Goal: Task Accomplishment & Management: Use online tool/utility

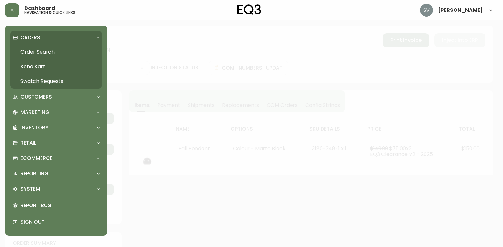
select select "FULLY_SHIPPED"
click at [32, 50] on link "Order Search" at bounding box center [56, 52] width 92 height 15
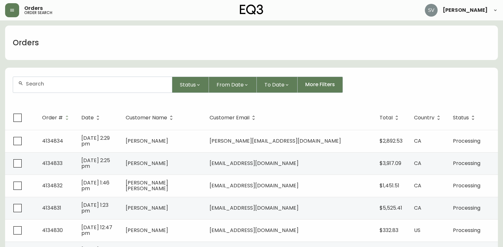
click at [73, 80] on div at bounding box center [92, 85] width 159 height 16
drag, startPoint x: 73, startPoint y: 80, endPoint x: 49, endPoint y: 80, distance: 24.6
click at [49, 79] on div at bounding box center [92, 85] width 159 height 16
drag, startPoint x: 49, startPoint y: 87, endPoint x: 44, endPoint y: 90, distance: 5.3
click at [44, 90] on div at bounding box center [92, 85] width 159 height 16
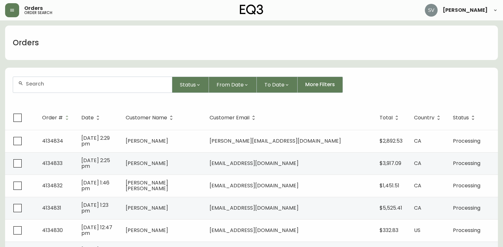
drag, startPoint x: 44, startPoint y: 88, endPoint x: 34, endPoint y: 82, distance: 11.2
click at [34, 82] on input "text" at bounding box center [96, 84] width 141 height 6
paste input "4133037"
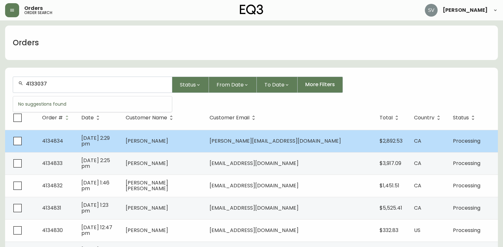
type input "4133037"
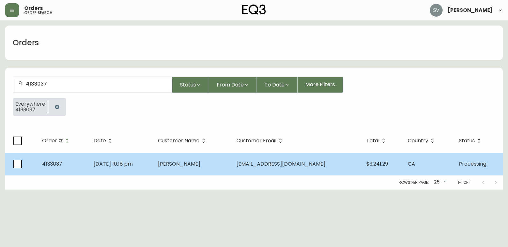
click at [197, 160] on span "Noorin Ladhani" at bounding box center [179, 163] width 42 height 7
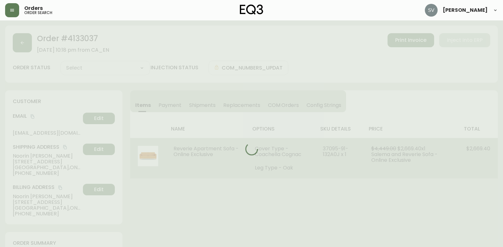
type input "Processing"
select select "PROCESSING"
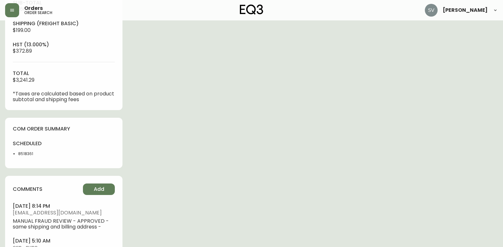
scroll to position [255, 0]
drag, startPoint x: 37, startPoint y: 154, endPoint x: 17, endPoint y: 154, distance: 20.4
click at [17, 154] on ul "8518361" at bounding box center [36, 154] width 47 height 6
drag, startPoint x: 17, startPoint y: 154, endPoint x: 20, endPoint y: 153, distance: 3.9
drag, startPoint x: 20, startPoint y: 153, endPoint x: 263, endPoint y: 135, distance: 243.2
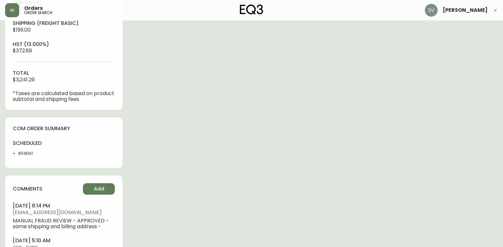
click at [264, 134] on div "Order # 4133037 May 17, 2025 at 10:18 pm from CA_EN Print Invoice Inject into E…" at bounding box center [251, 29] width 493 height 519
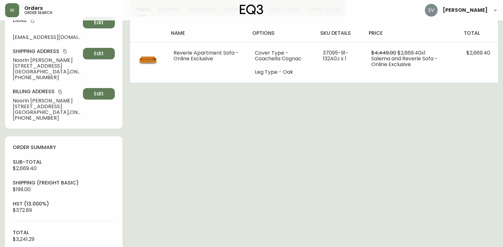
scroll to position [0, 0]
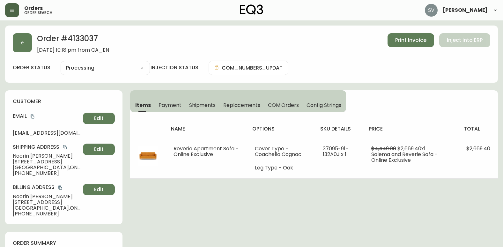
click at [17, 11] on button "button" at bounding box center [12, 10] width 14 height 14
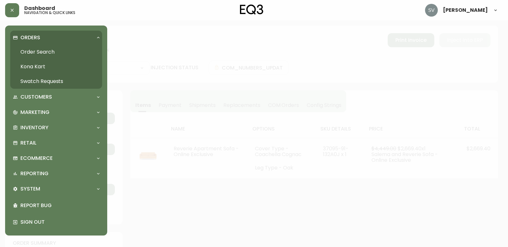
click at [49, 49] on link "Order Search" at bounding box center [56, 52] width 92 height 15
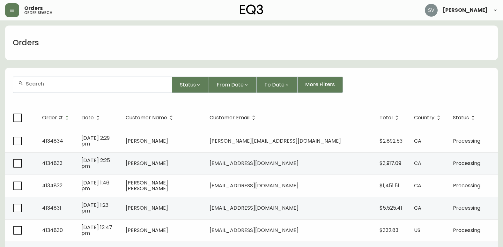
click at [85, 84] on input "text" at bounding box center [96, 84] width 141 height 6
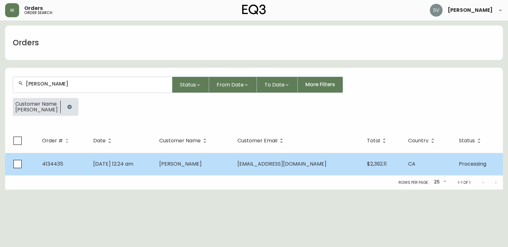
type input "martina meyer"
click at [219, 167] on td "Martina Meyer" at bounding box center [193, 164] width 78 height 22
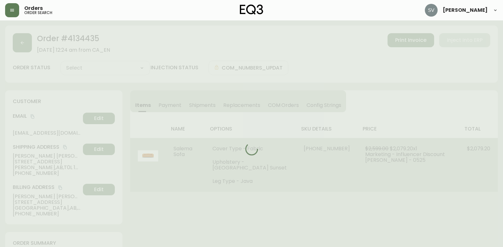
type input "Processing"
select select "PROCESSING"
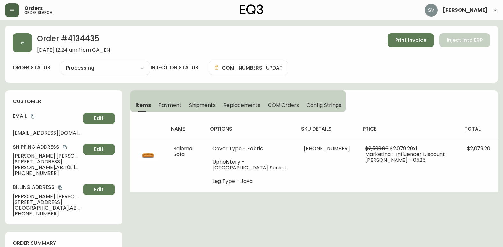
click at [10, 10] on icon "button" at bounding box center [12, 10] width 5 height 5
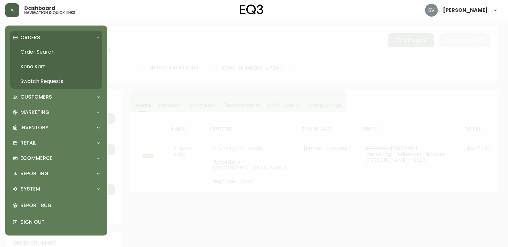
click at [52, 49] on link "Order Search" at bounding box center [56, 52] width 92 height 15
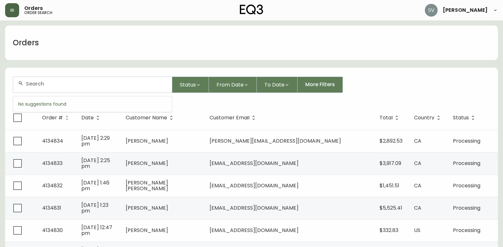
click at [78, 83] on input "text" at bounding box center [96, 84] width 141 height 6
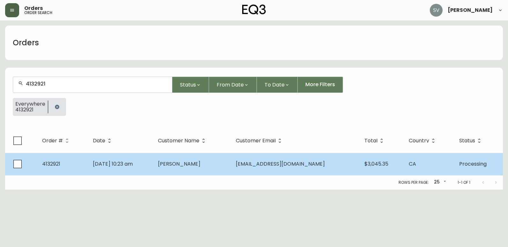
type input "4132921"
click at [153, 169] on td "May 12 2025, 10:23 am" at bounding box center [120, 164] width 65 height 22
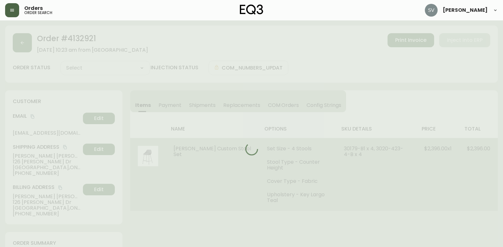
type input "Processing"
select select "PROCESSING"
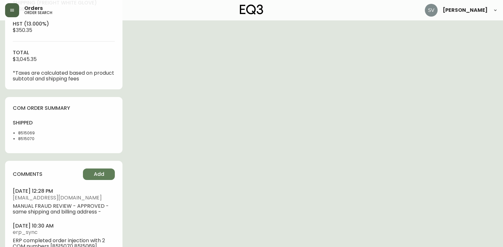
scroll to position [287, 0]
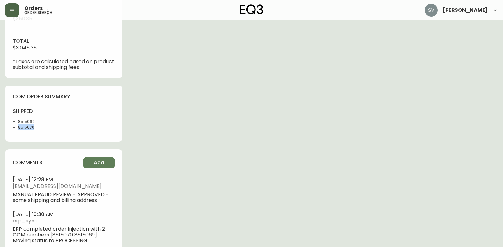
drag, startPoint x: 27, startPoint y: 127, endPoint x: 18, endPoint y: 128, distance: 9.3
click at [18, 128] on ul "8515069 8515070" at bounding box center [36, 124] width 47 height 11
copy li "8515070"
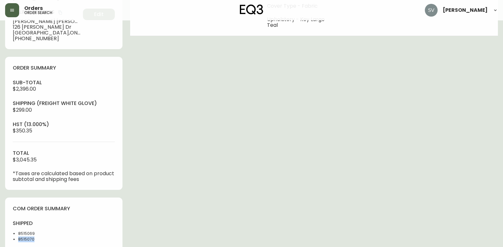
scroll to position [0, 0]
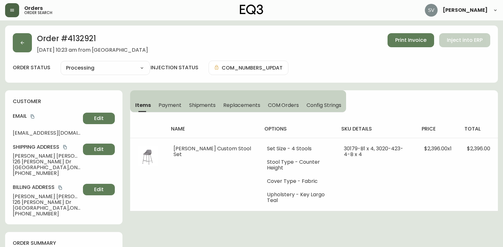
click at [24, 47] on button "button" at bounding box center [22, 42] width 19 height 19
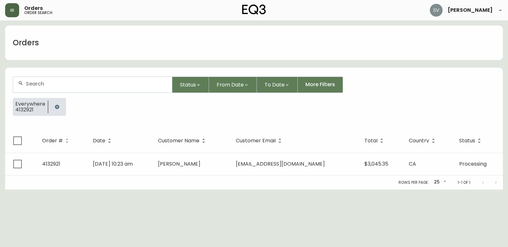
click at [58, 106] on icon "button" at bounding box center [57, 106] width 5 height 5
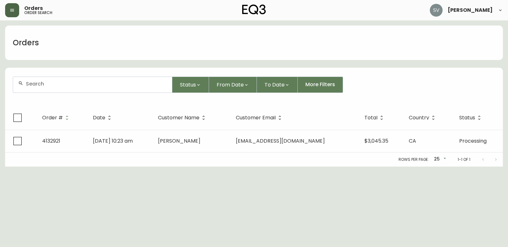
click at [64, 83] on input "text" at bounding box center [96, 84] width 141 height 6
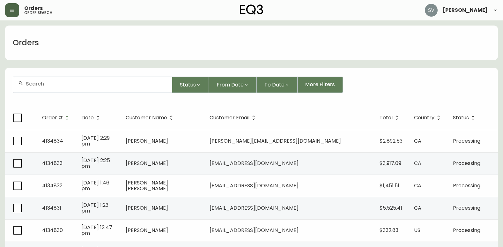
drag, startPoint x: 64, startPoint y: 83, endPoint x: 53, endPoint y: 83, distance: 10.9
click at [53, 83] on input "text" at bounding box center [96, 84] width 141 height 6
paste input "4134104"
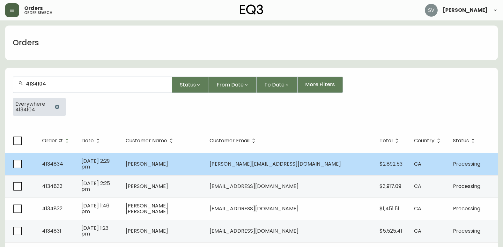
type input "4134104"
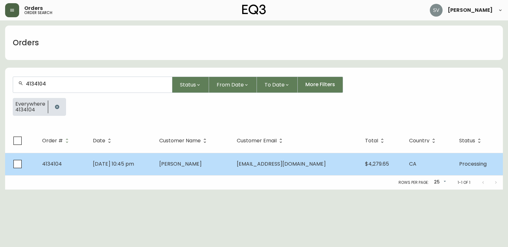
click at [134, 163] on span "Jul 12 2025, 10:45 pm" at bounding box center [113, 163] width 41 height 7
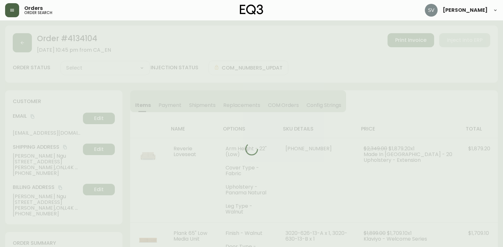
type input "Processing"
select select "PROCESSING"
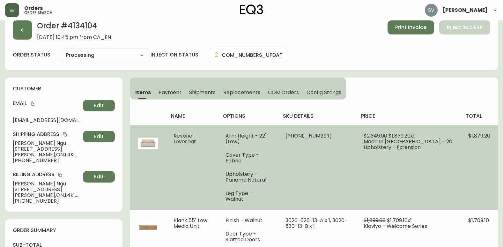
scroll to position [32, 0]
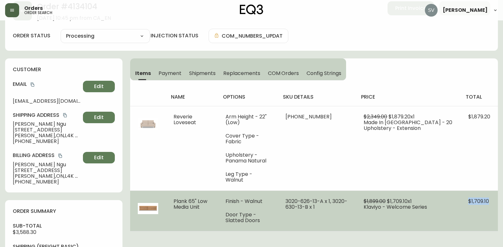
drag, startPoint x: 469, startPoint y: 186, endPoint x: 488, endPoint y: 185, distance: 18.9
click at [488, 191] on td "$1,709.10" at bounding box center [479, 211] width 37 height 41
drag, startPoint x: 488, startPoint y: 185, endPoint x: 484, endPoint y: 193, distance: 8.1
copy span "$1,709.10"
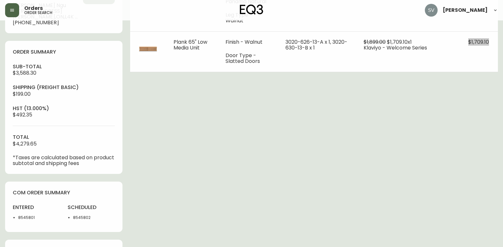
scroll to position [160, 0]
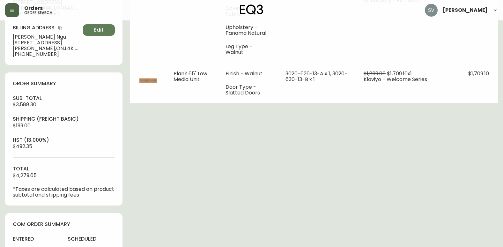
click at [429, 188] on div "Order # 4134104 July 12, 2025 at 10:45 pm from CA_EN Print Invoice Inject into …" at bounding box center [251, 209] width 493 height 686
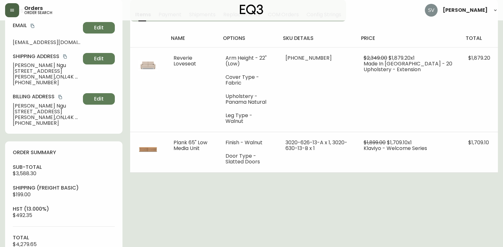
scroll to position [0, 0]
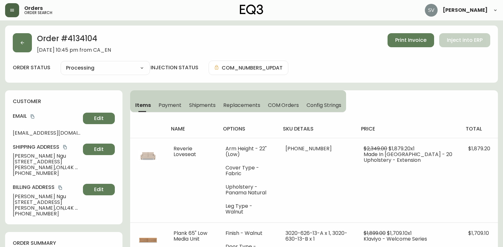
click at [10, 14] on button "button" at bounding box center [12, 10] width 14 height 14
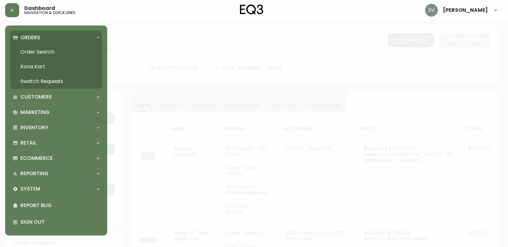
click at [37, 50] on link "Order Search" at bounding box center [56, 52] width 92 height 15
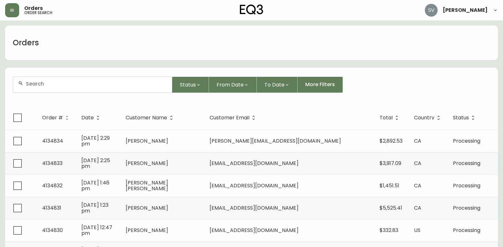
click at [123, 91] on div at bounding box center [92, 85] width 159 height 16
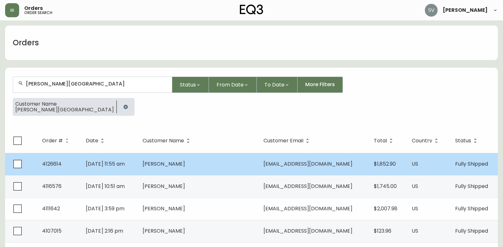
type input "rebecca rico-hesse"
click at [108, 165] on span "Nov 13 2024, 11:55 am" at bounding box center [105, 163] width 39 height 7
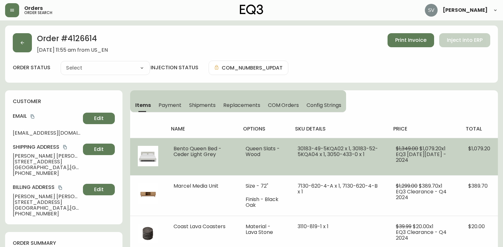
type input "Fully Shipped"
select select "FULLY_SHIPPED"
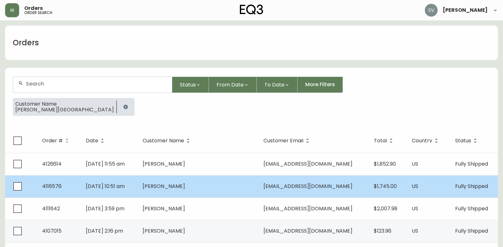
click at [185, 190] on span "Rebecca Rico-Hesse" at bounding box center [164, 186] width 42 height 7
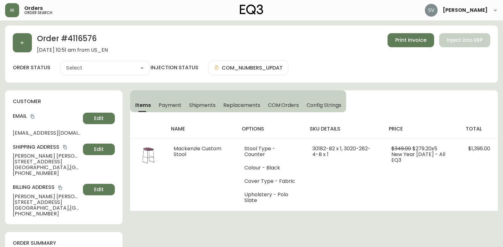
type input "Fully Shipped"
select select "FULLY_SHIPPED"
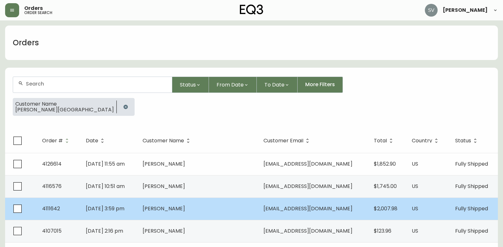
click at [171, 205] on td "Rebecca Rico-Hesse" at bounding box center [198, 209] width 121 height 22
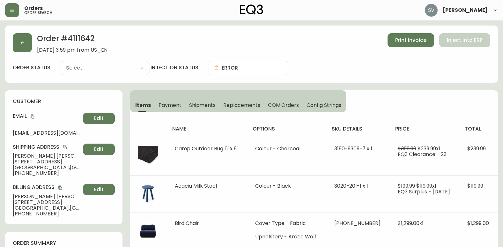
type input "Fully Shipped"
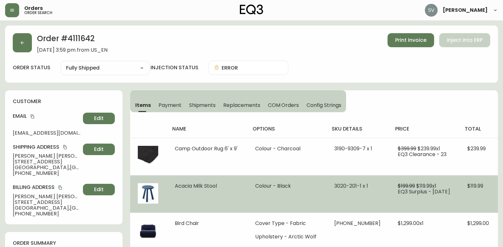
select select "FULLY_SHIPPED"
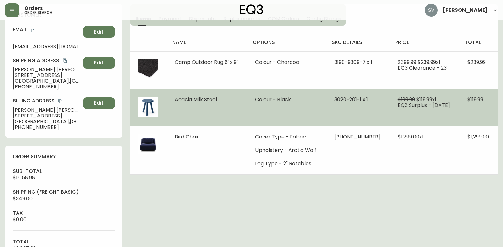
scroll to position [96, 0]
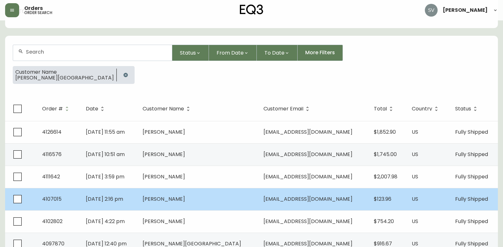
click at [185, 199] on span "Rebecca Rico-Hesse" at bounding box center [164, 198] width 42 height 7
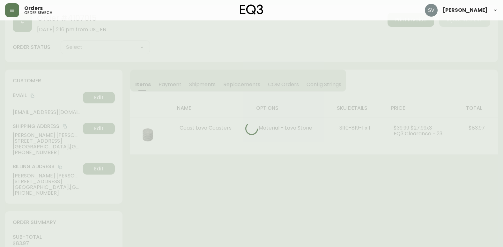
scroll to position [32, 0]
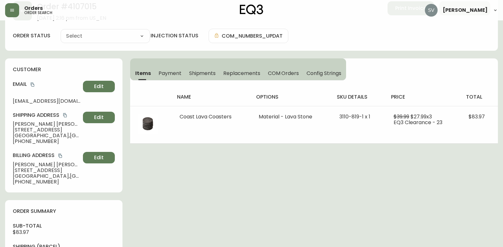
type input "Fully Shipped"
select select "FULLY_SHIPPED"
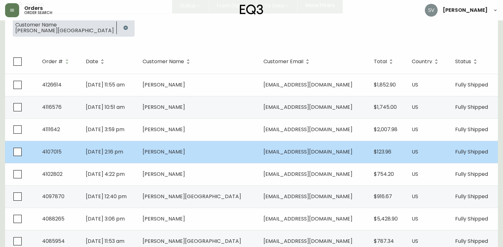
scroll to position [96, 0]
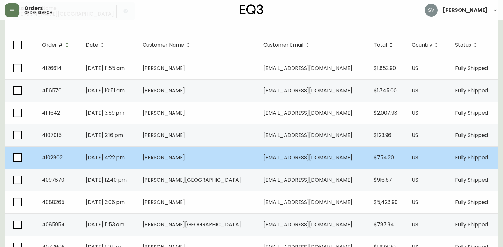
click at [211, 162] on td "Rebecca Rico-Hesse" at bounding box center [198, 158] width 121 height 22
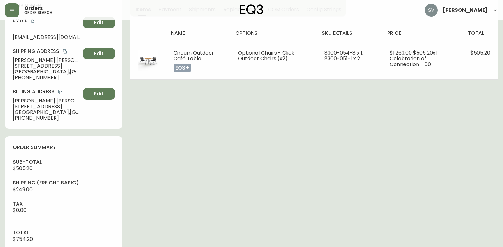
type input "Fully Shipped"
select select "FULLY_SHIPPED"
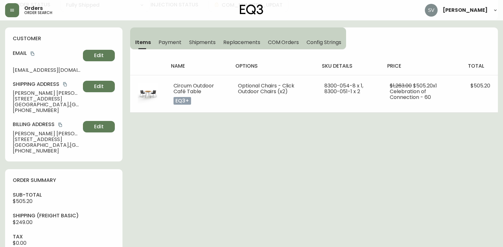
scroll to position [64, 0]
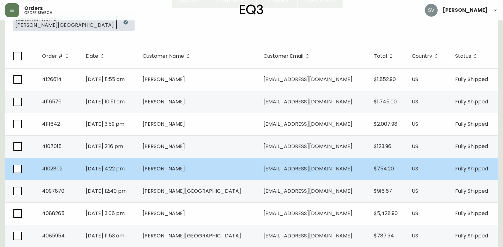
scroll to position [96, 0]
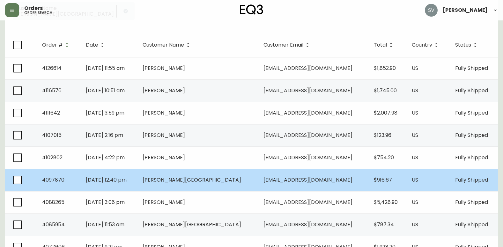
click at [270, 182] on span "[EMAIL_ADDRESS][DOMAIN_NAME]" at bounding box center [308, 179] width 89 height 7
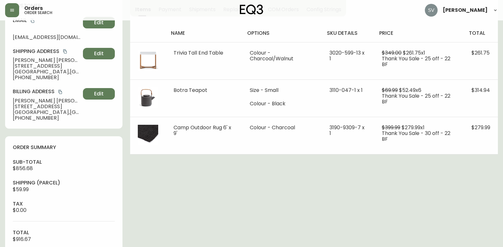
type input "Fully Shipped"
select select "FULLY_SHIPPED"
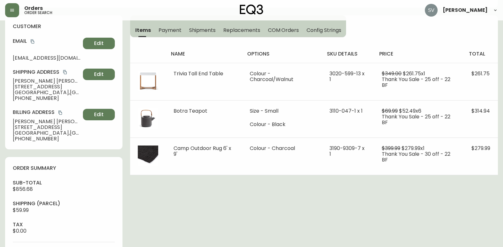
scroll to position [64, 0]
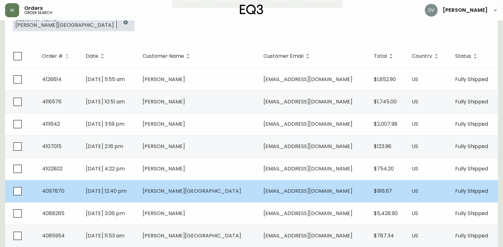
scroll to position [96, 0]
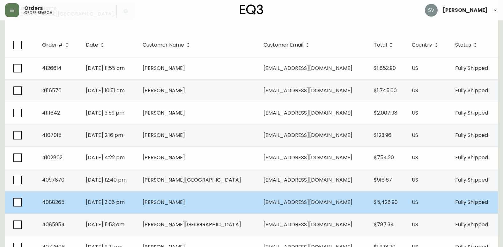
click at [211, 207] on td "Rebecca Rico-Hesse" at bounding box center [198, 202] width 121 height 22
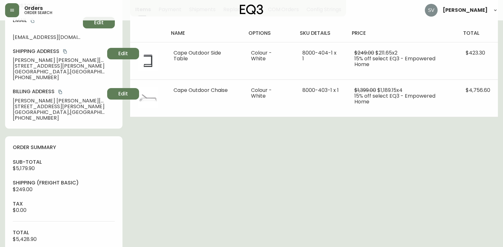
type input "Fully Shipped"
select select "FULLY_SHIPPED"
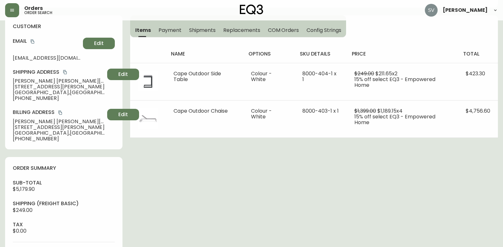
scroll to position [64, 0]
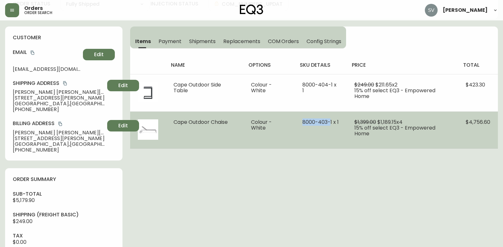
drag, startPoint x: 333, startPoint y: 123, endPoint x: 306, endPoint y: 121, distance: 27.2
click at [306, 121] on span "8000-403-1 x 1" at bounding box center [321, 121] width 36 height 7
drag, startPoint x: 306, startPoint y: 121, endPoint x: 336, endPoint y: 122, distance: 30.4
click at [336, 122] on span "8000-403-1 x 1" at bounding box center [321, 121] width 36 height 7
drag, startPoint x: 334, startPoint y: 122, endPoint x: 304, endPoint y: 122, distance: 29.4
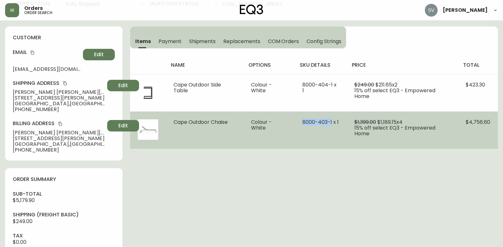
click at [304, 122] on span "8000-403-1 x 1" at bounding box center [321, 121] width 36 height 7
copy span "[PHONE_NUMBER]"
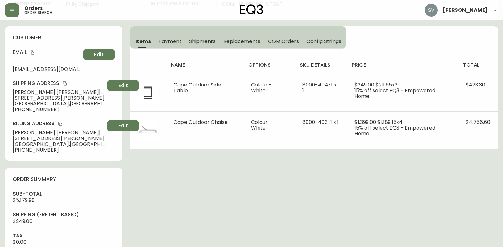
click at [227, 170] on div "Order # 4088265 April 15, 2022 at 3:06 pm from US_EN Print Invoice Inject into …" at bounding box center [251, 245] width 493 height 566
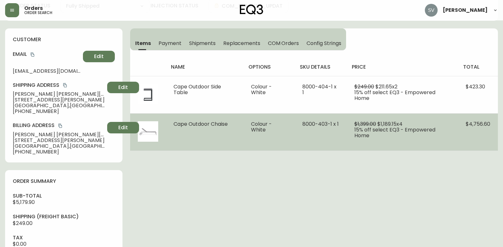
scroll to position [0, 0]
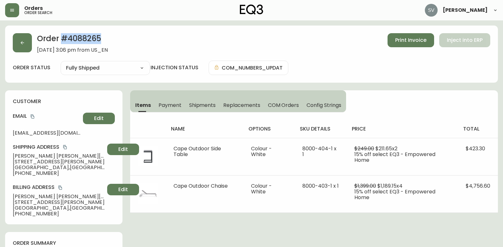
drag, startPoint x: 111, startPoint y: 40, endPoint x: 61, endPoint y: 36, distance: 50.6
click at [61, 36] on h2 "Order # 4088265" at bounding box center [72, 40] width 71 height 14
drag, startPoint x: 61, startPoint y: 36, endPoint x: 65, endPoint y: 36, distance: 4.2
copy h2 "# 4088265"
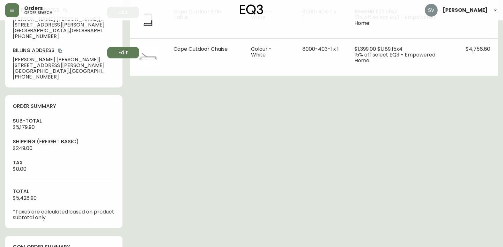
scroll to position [223, 0]
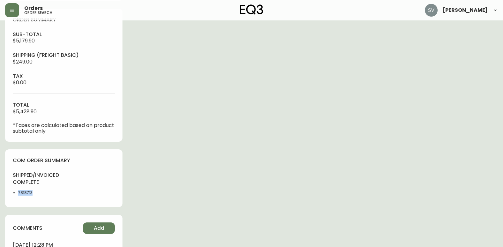
drag, startPoint x: 40, startPoint y: 196, endPoint x: 19, endPoint y: 193, distance: 21.3
click at [19, 193] on div "shipped/invoiced complete 7818713" at bounding box center [36, 186] width 47 height 28
copy li "7818713"
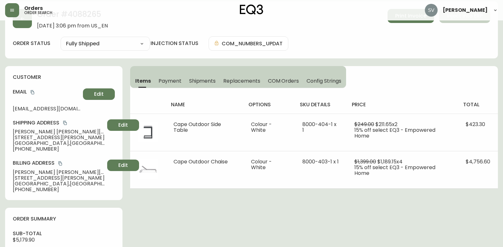
scroll to position [0, 0]
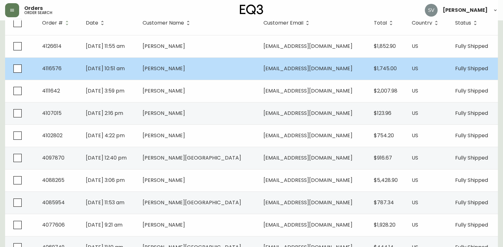
scroll to position [128, 0]
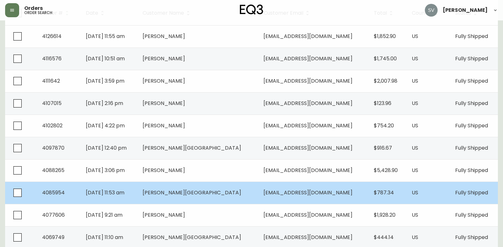
click at [240, 191] on td "rebecca rico-hesse" at bounding box center [198, 193] width 121 height 22
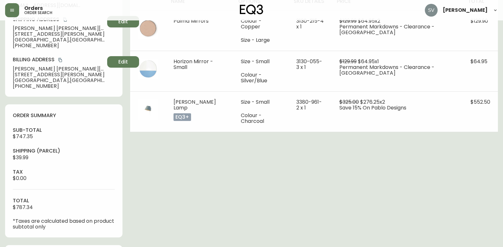
type input "Fully Shipped"
select select "FULLY_SHIPPED"
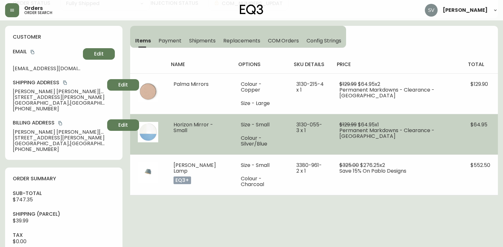
scroll to position [64, 0]
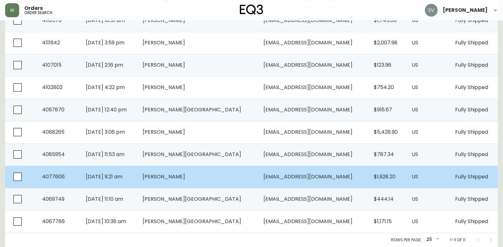
click at [185, 177] on span "Rebecca Rico-Hesse" at bounding box center [164, 176] width 42 height 7
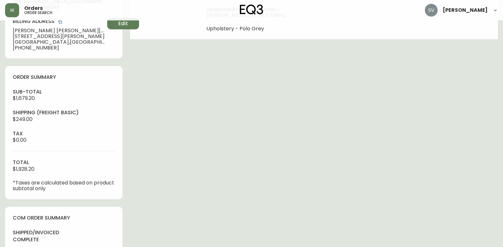
type input "Fully Shipped"
select select "FULLY_SHIPPED"
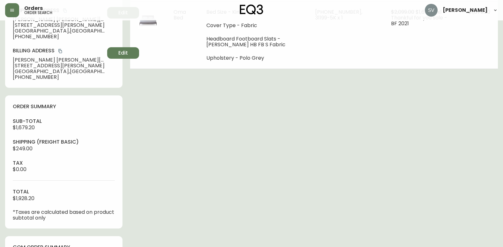
scroll to position [102, 0]
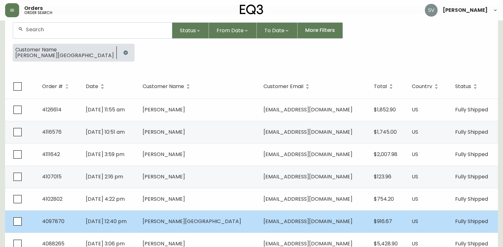
scroll to position [166, 0]
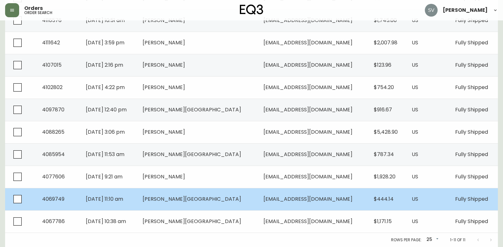
click at [189, 204] on td "rebecca rico-hesse" at bounding box center [198, 199] width 121 height 22
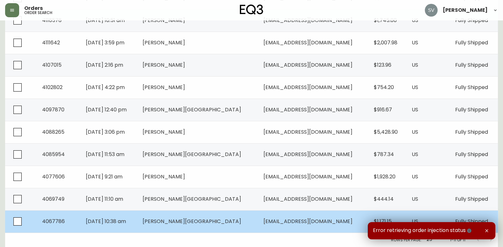
click at [202, 219] on span "rebecca rico-hesse" at bounding box center [192, 221] width 99 height 7
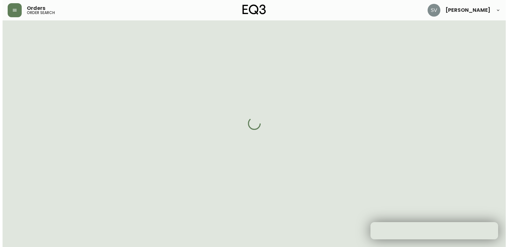
scroll to position [20, 0]
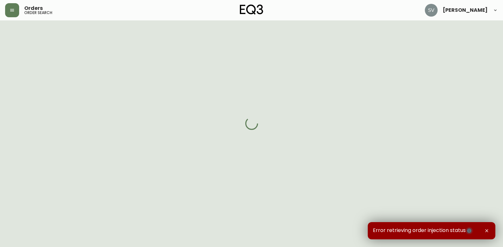
click at [468, 233] on icon "button" at bounding box center [469, 230] width 5 height 5
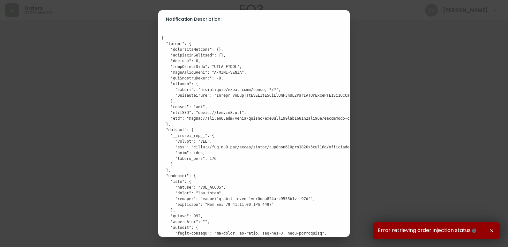
click at [493, 230] on icon "button" at bounding box center [491, 230] width 5 height 5
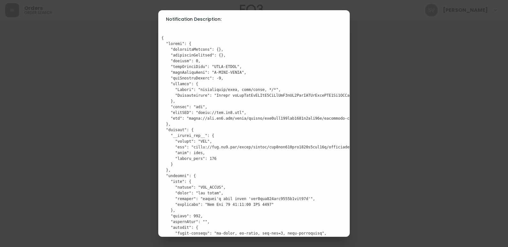
click at [411, 117] on div "Notification Description:" at bounding box center [254, 123] width 508 height 247
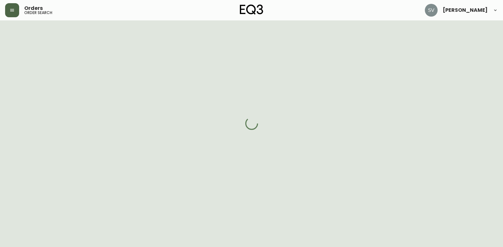
click at [14, 7] on button "button" at bounding box center [12, 10] width 14 height 14
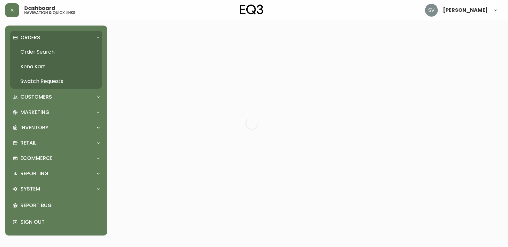
click at [40, 49] on link "Order Search" at bounding box center [56, 52] width 92 height 15
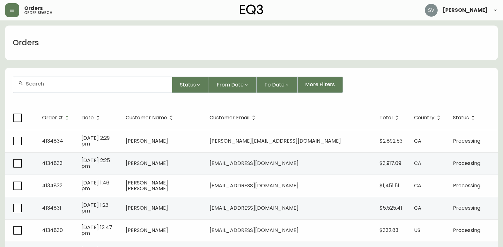
click at [112, 90] on div at bounding box center [92, 85] width 159 height 16
click at [112, 86] on input "text" at bounding box center [96, 84] width 141 height 6
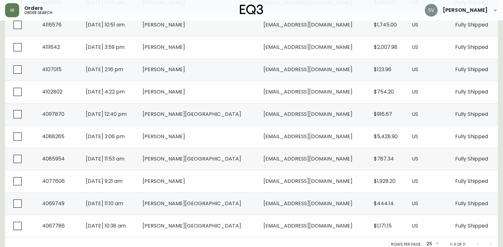
scroll to position [166, 0]
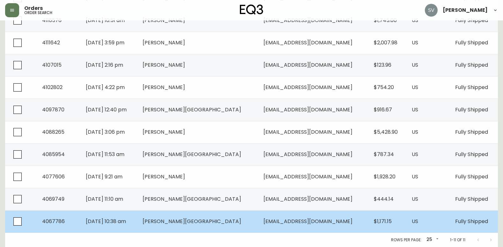
type input "rebecca rico-hesse"
click at [138, 225] on td "Aug 09 2021, 10:38 am" at bounding box center [109, 221] width 57 height 22
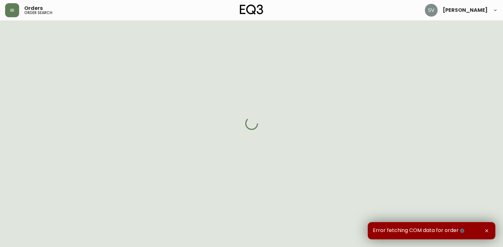
click at [245, 5] on img at bounding box center [252, 9] width 24 height 10
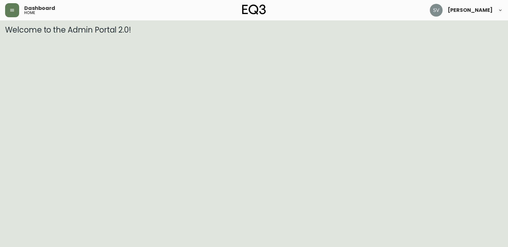
click at [496, 34] on html "Dashboard home Stephanie Vilaylack Welcome to the Admin Portal 2.0!" at bounding box center [254, 17] width 508 height 34
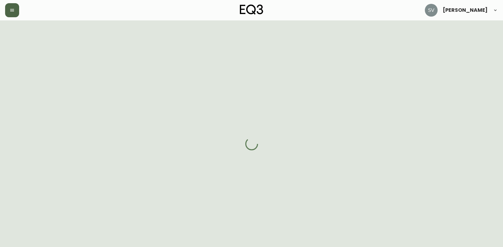
click at [16, 15] on button "button" at bounding box center [12, 10] width 14 height 14
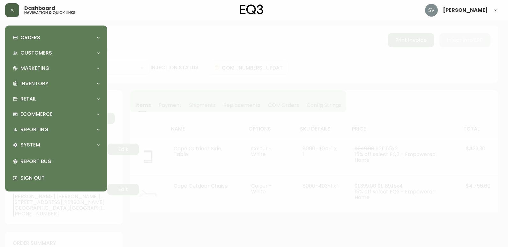
type input "Fully Shipped"
select select "FULLY_SHIPPED"
click at [43, 88] on div "Inventory" at bounding box center [56, 84] width 92 height 14
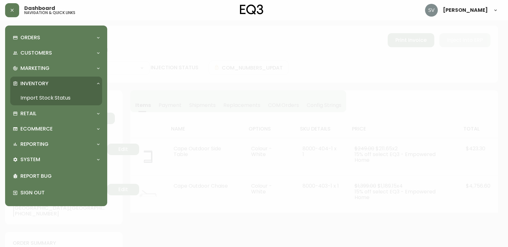
click at [43, 98] on link "Import Stock Status" at bounding box center [56, 98] width 92 height 15
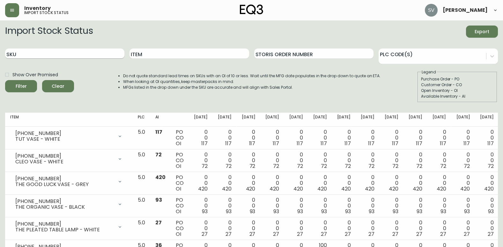
click at [51, 53] on input "SKU" at bounding box center [64, 54] width 119 height 10
paste input "[PHONE_NUMBER]"
type input "[PHONE_NUMBER]"
click at [5, 80] on button "Filter" at bounding box center [21, 86] width 32 height 12
